Goal: Information Seeking & Learning: Check status

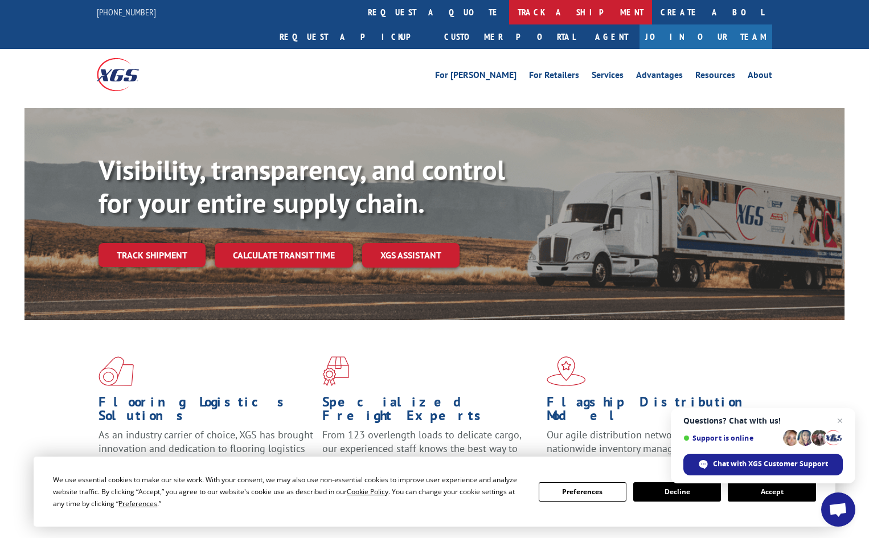
click at [509, 13] on link "track a shipment" at bounding box center [580, 12] width 143 height 25
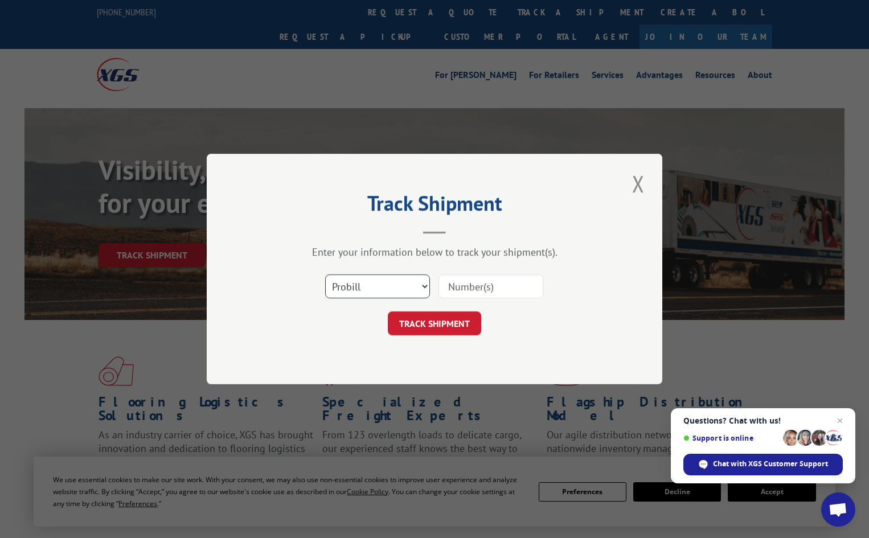
click at [401, 291] on select "Select category... Probill BOL PO" at bounding box center [377, 287] width 105 height 24
select select "po"
click at [325, 275] on select "Select category... Probill BOL PO" at bounding box center [377, 287] width 105 height 24
paste input "14531969"
type input "14531969"
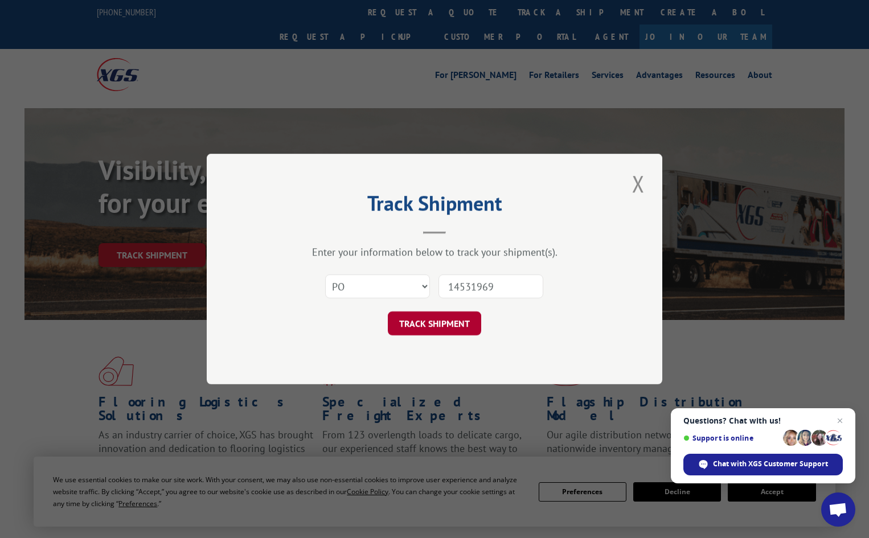
click at [466, 324] on button "TRACK SHIPMENT" at bounding box center [434, 324] width 93 height 24
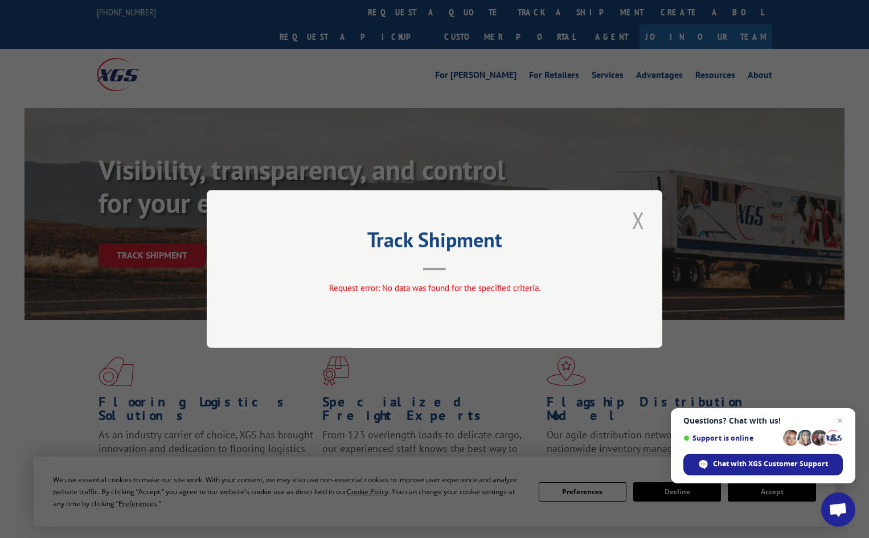
click at [646, 211] on button "Close modal" at bounding box center [638, 220] width 19 height 31
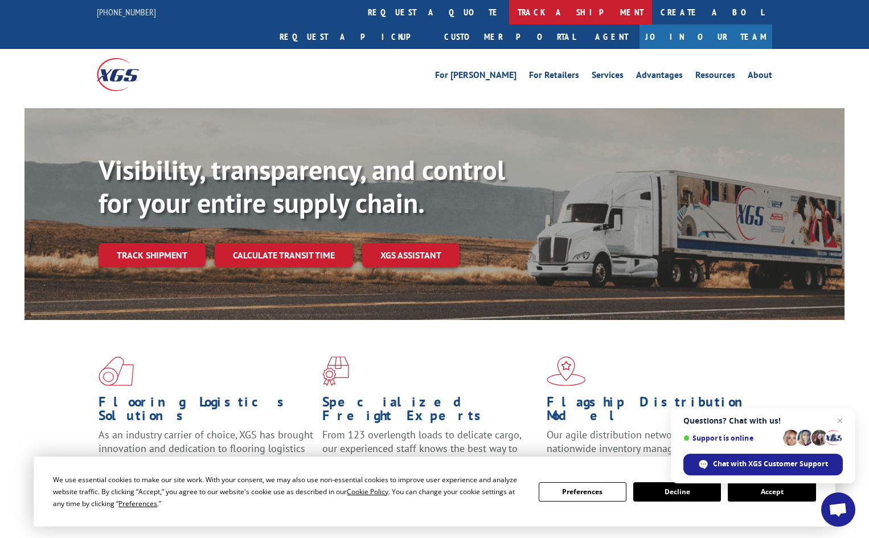
click at [509, 7] on link "track a shipment" at bounding box center [580, 12] width 143 height 25
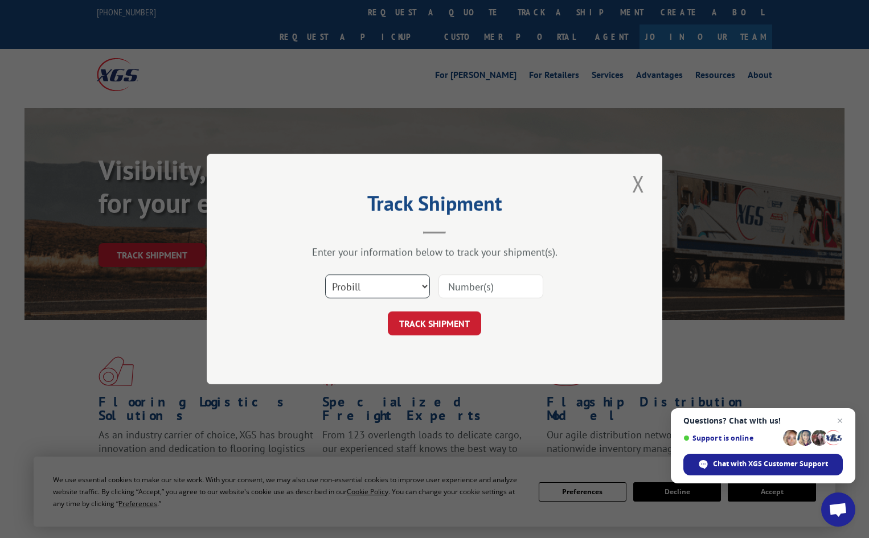
click at [393, 283] on select "Select category... Probill BOL PO" at bounding box center [377, 287] width 105 height 24
select select "po"
click at [325, 275] on select "Select category... Probill BOL PO" at bounding box center [377, 287] width 105 height 24
paste input "14531969"
type input "145319699"
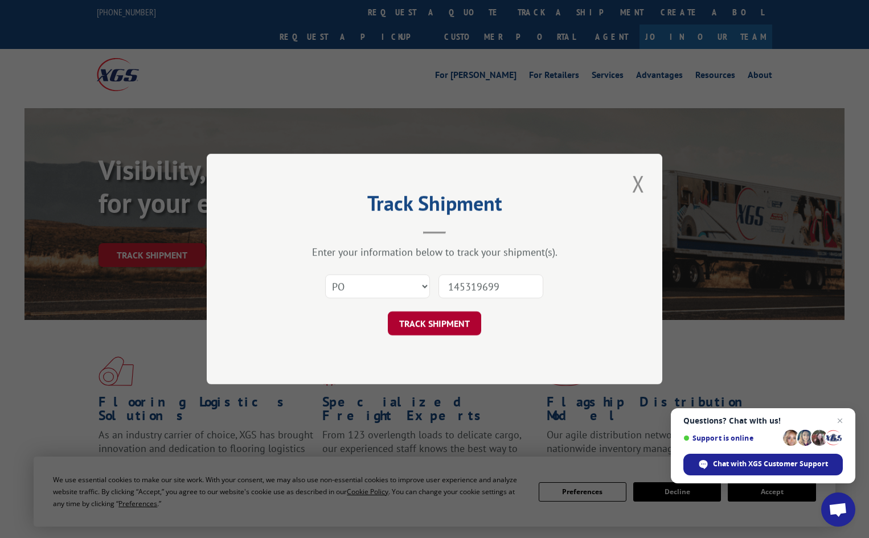
click at [465, 333] on button "TRACK SHIPMENT" at bounding box center [434, 324] width 93 height 24
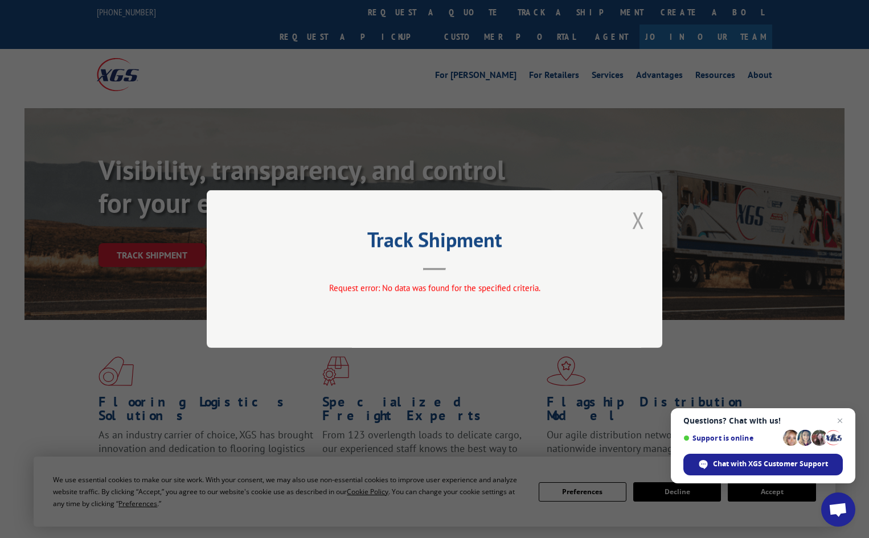
click at [644, 227] on button "Close modal" at bounding box center [638, 220] width 19 height 31
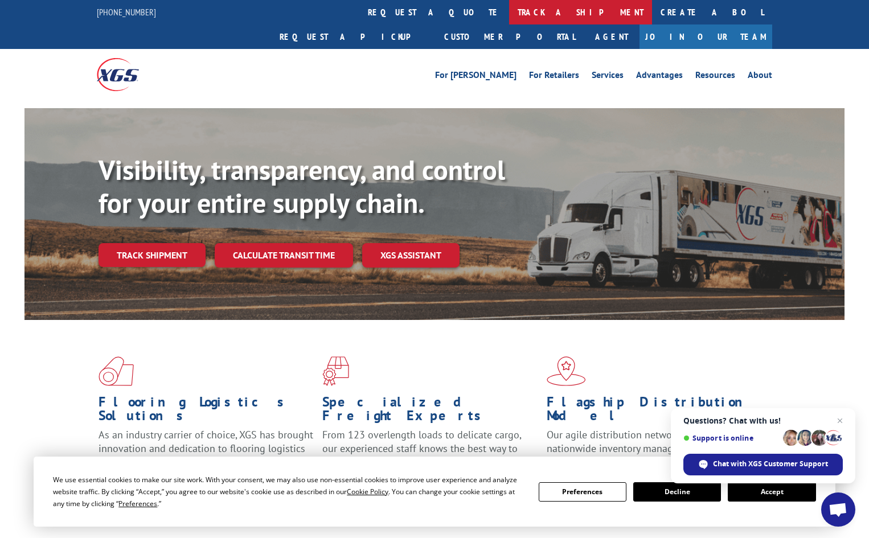
click at [509, 14] on link "track a shipment" at bounding box center [580, 12] width 143 height 25
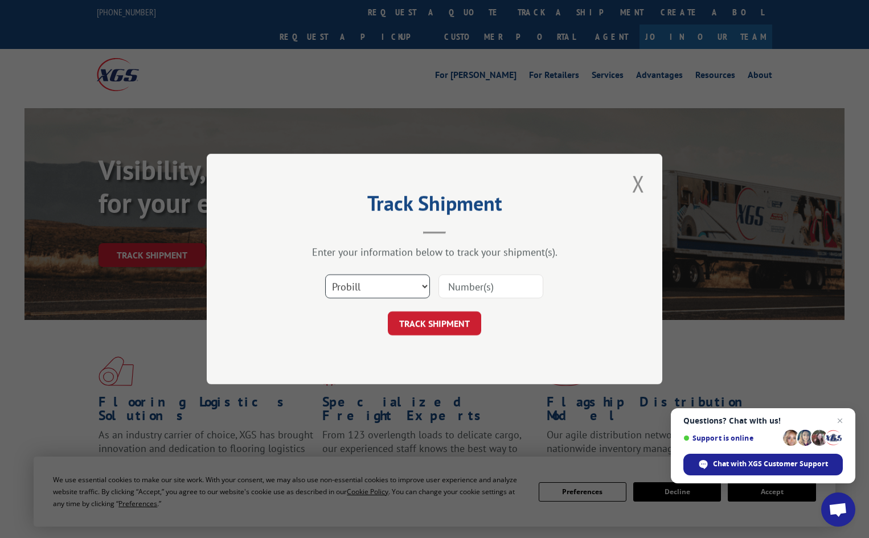
click at [358, 295] on select "Select category... Probill BOL PO" at bounding box center [377, 287] width 105 height 24
select select "po"
click at [325, 275] on select "Select category... Probill BOL PO" at bounding box center [377, 287] width 105 height 24
paste input "14531969"
type input "14531969"
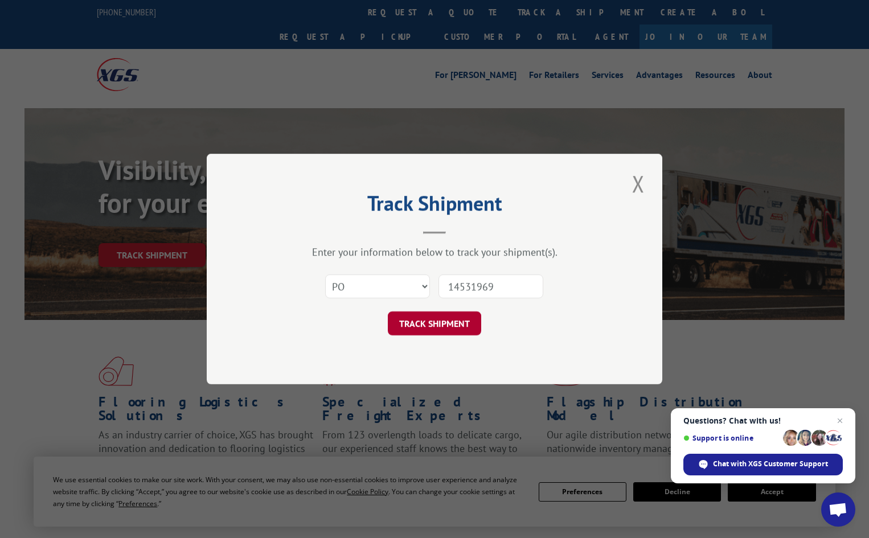
click at [452, 320] on button "TRACK SHIPMENT" at bounding box center [434, 324] width 93 height 24
